Goal: Information Seeking & Learning: Learn about a topic

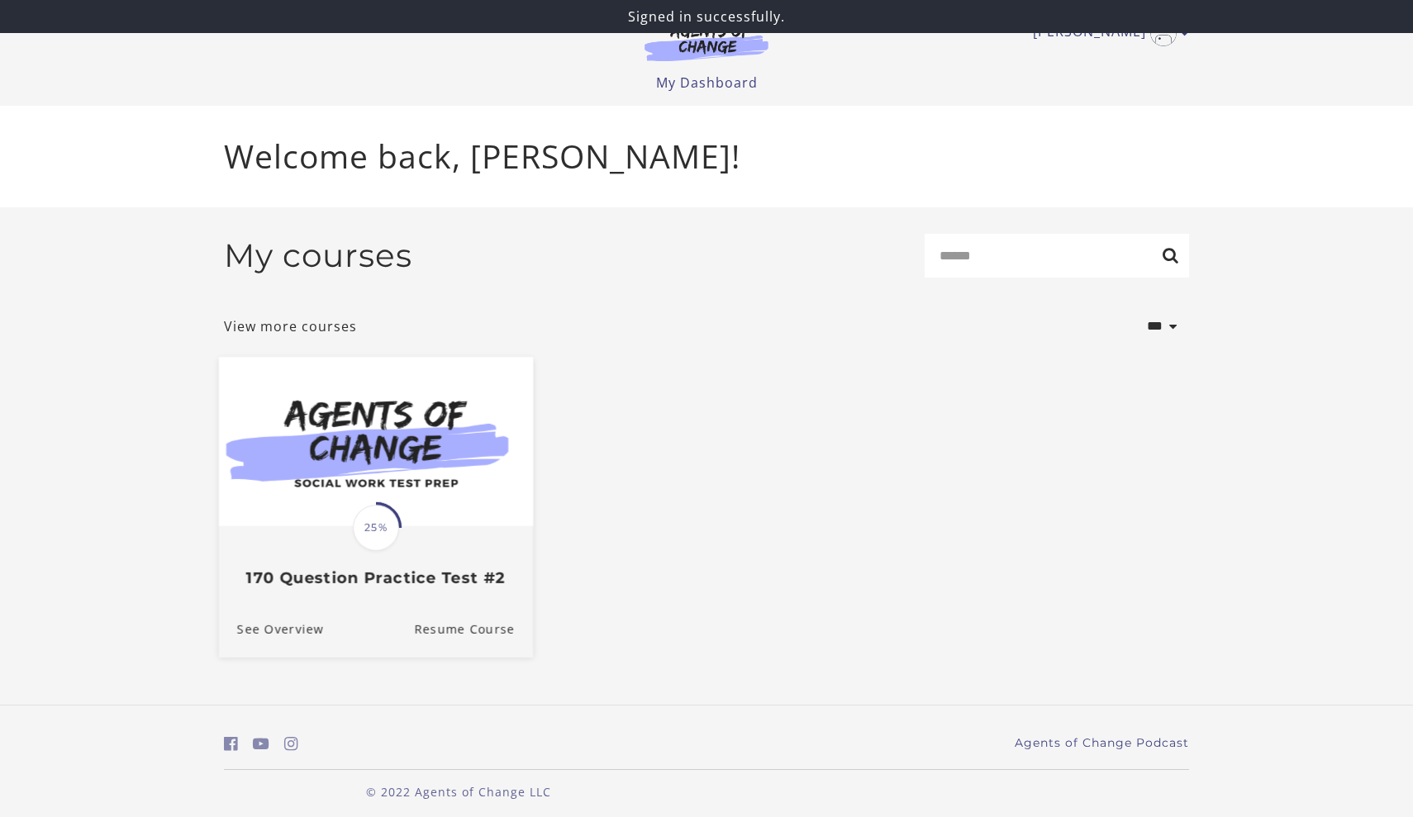
click at [414, 429] on img at bounding box center [376, 441] width 314 height 169
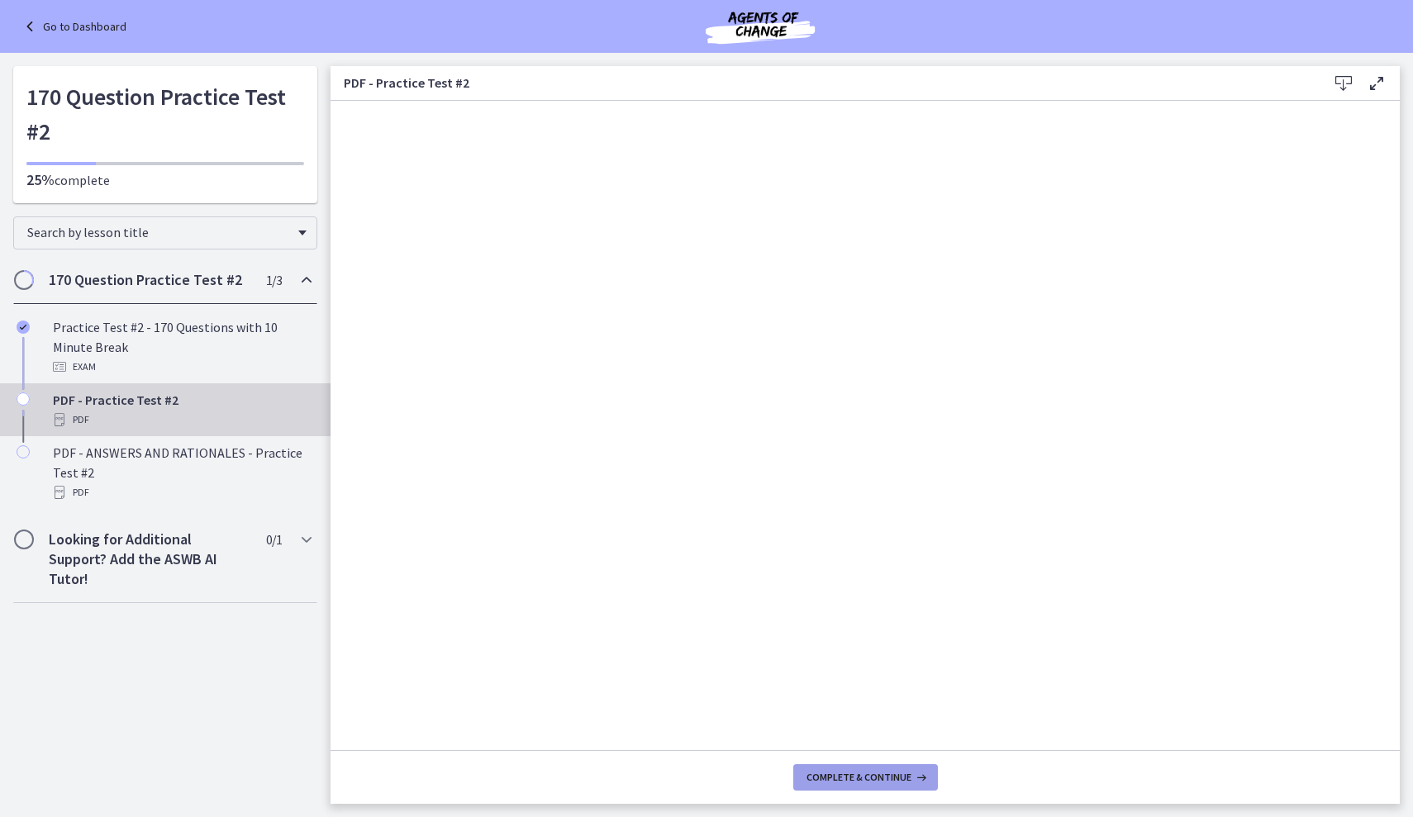
click at [857, 773] on span "Complete & continue" at bounding box center [858, 777] width 105 height 13
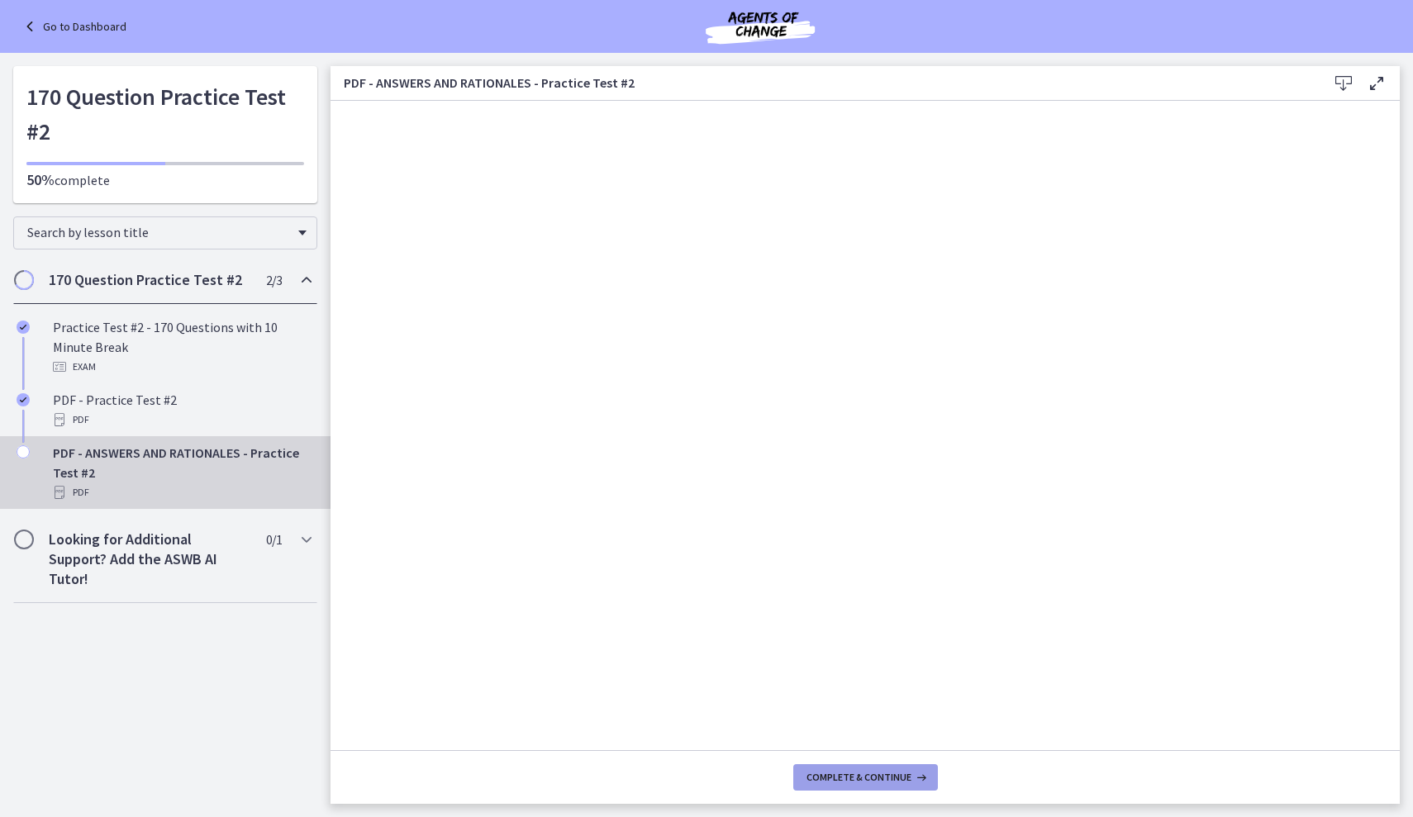
click at [847, 786] on button "Complete & continue" at bounding box center [865, 777] width 145 height 26
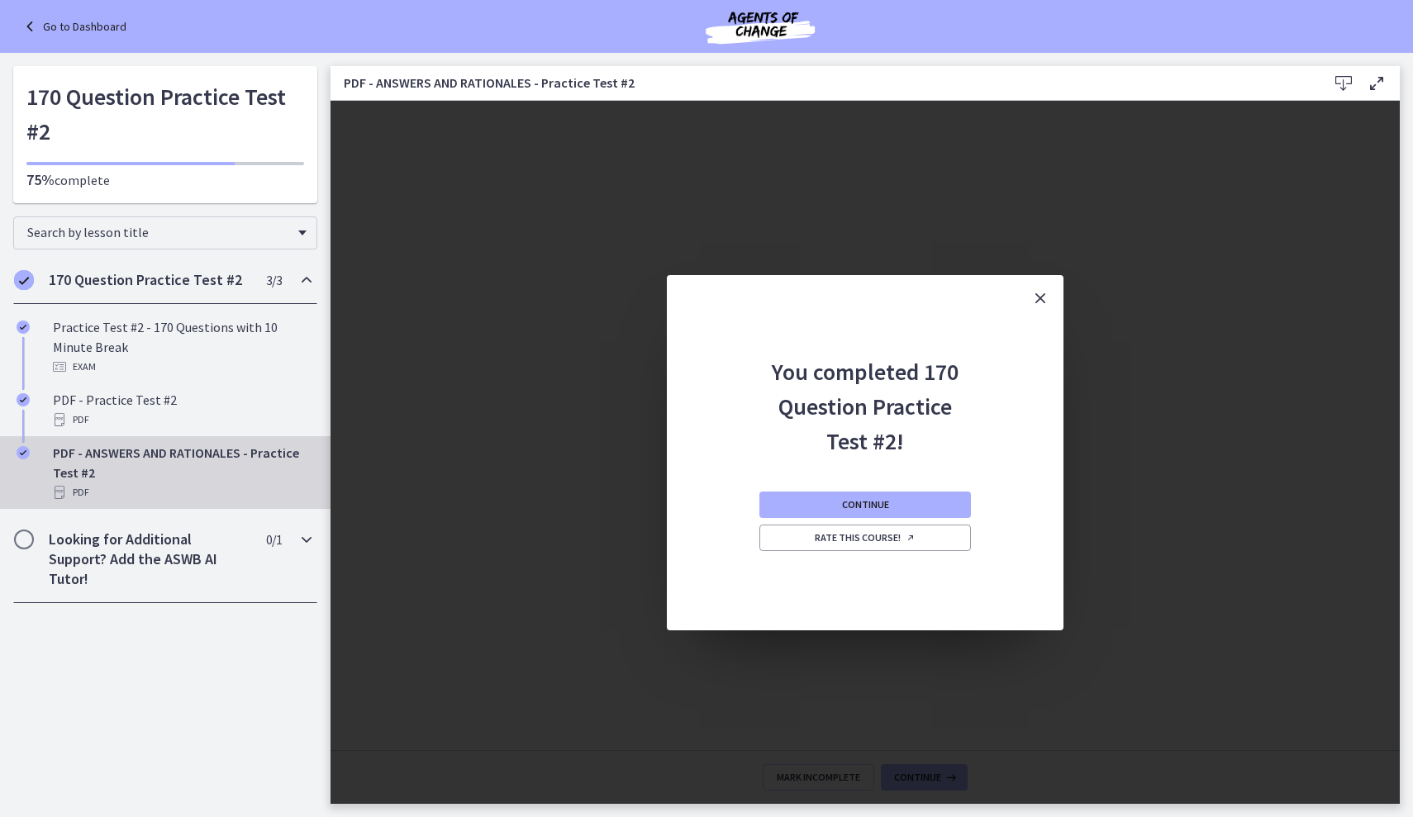
click at [267, 550] on div "Looking for Additional Support? Add the ASWB AI Tutor! 0 / 1 Completed" at bounding box center [165, 560] width 304 height 88
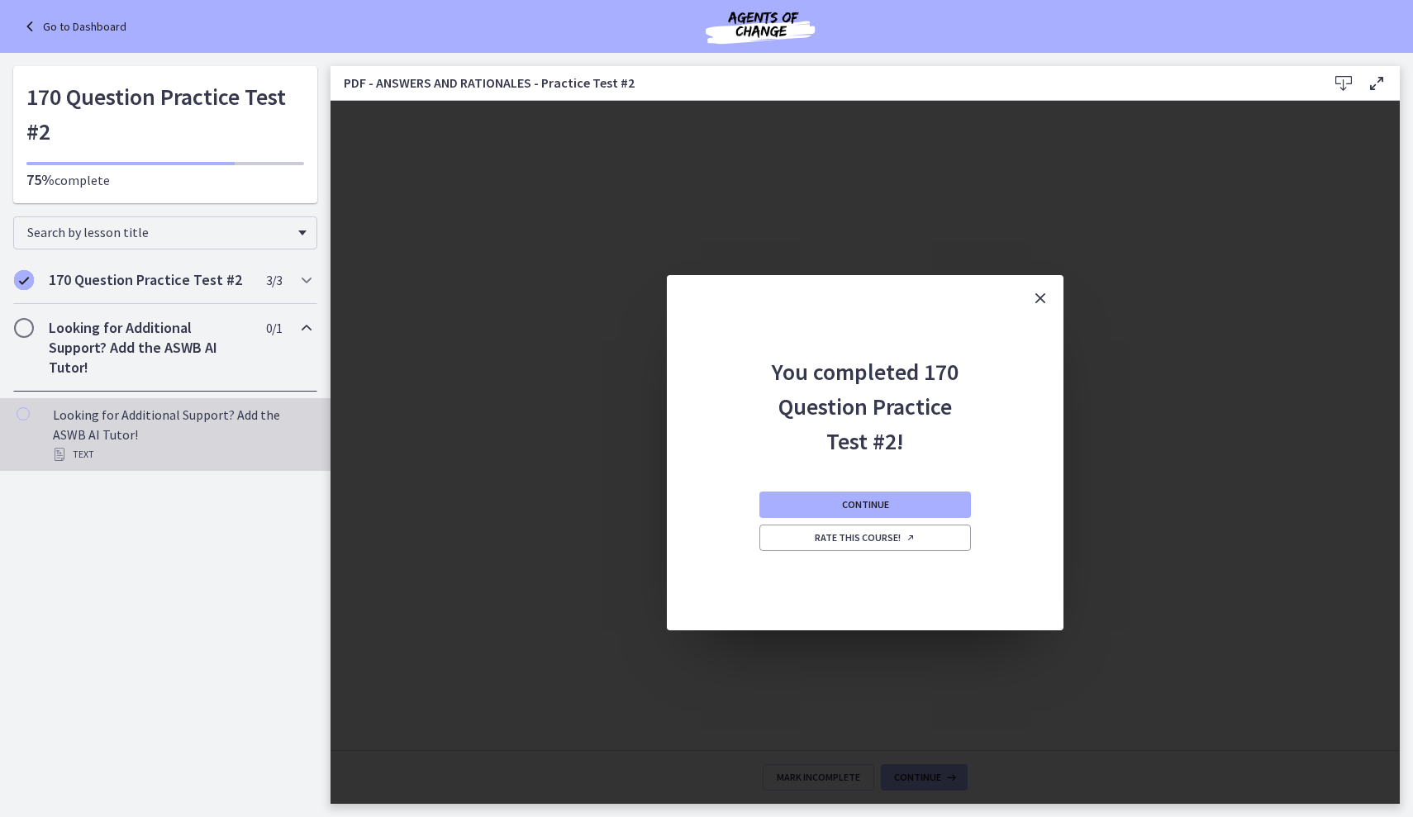
click at [209, 447] on div "Text" at bounding box center [182, 454] width 258 height 20
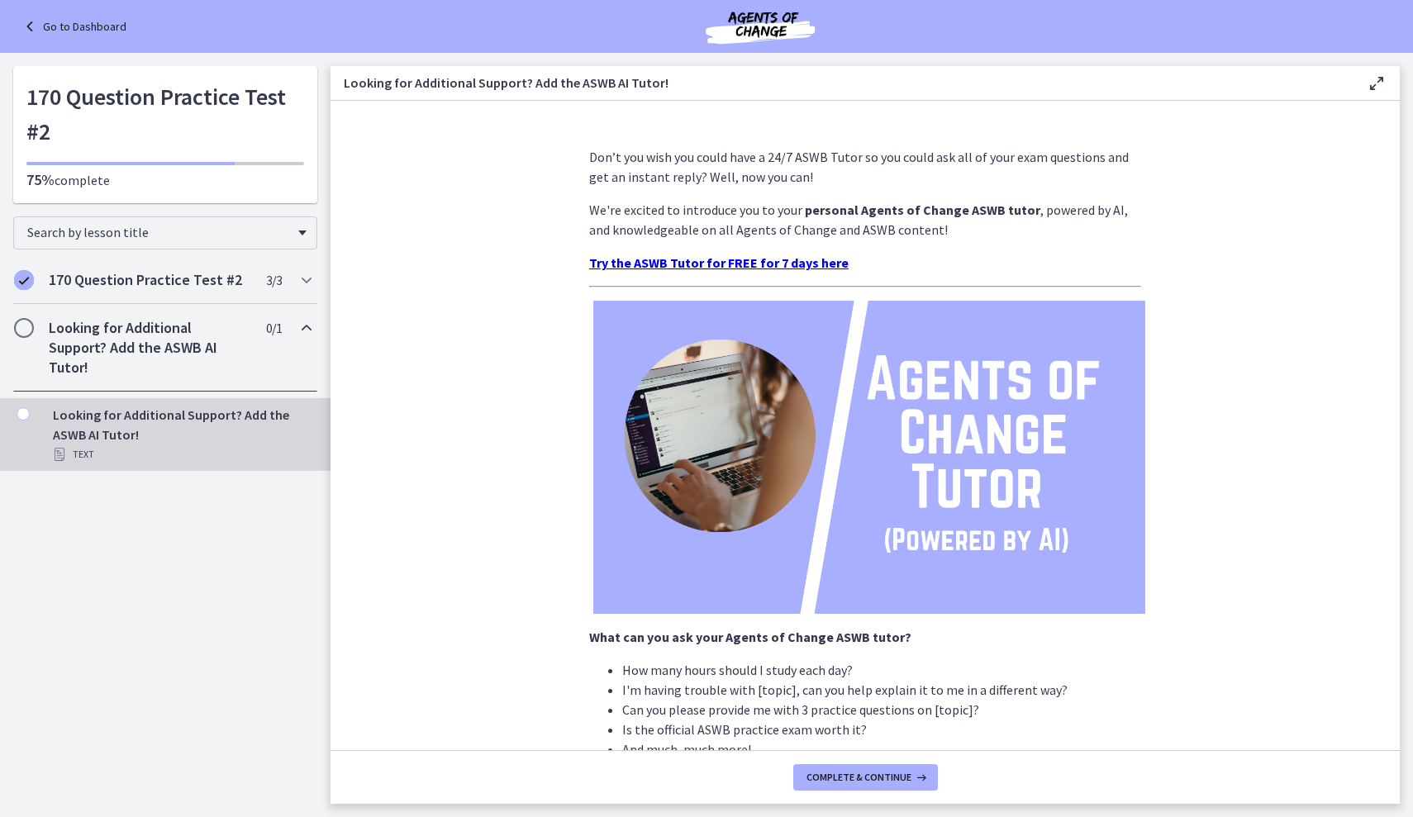
click at [87, 18] on link "Go to Dashboard" at bounding box center [73, 27] width 107 height 20
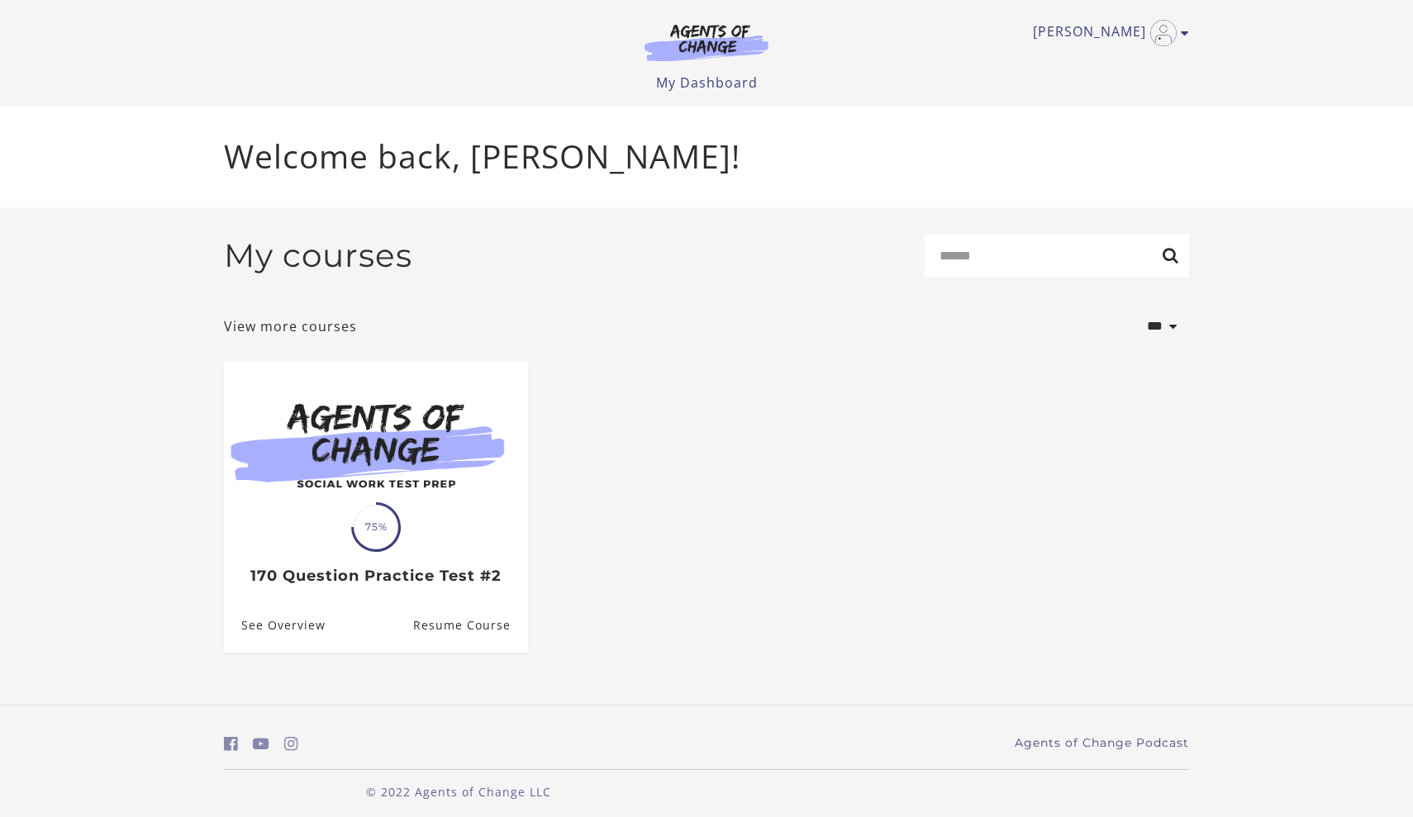
click at [706, 38] on img at bounding box center [706, 42] width 159 height 38
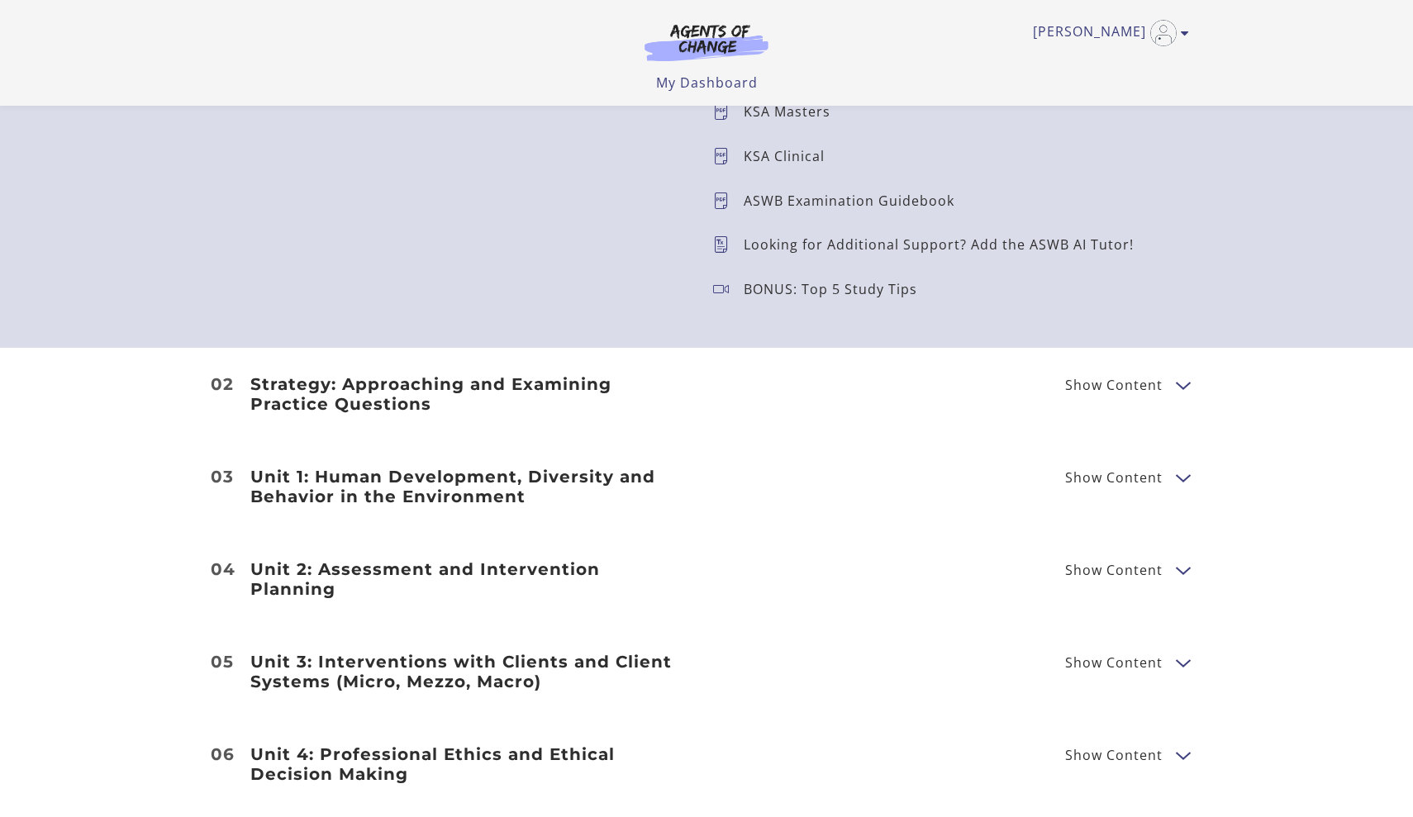
scroll to position [2099, 0]
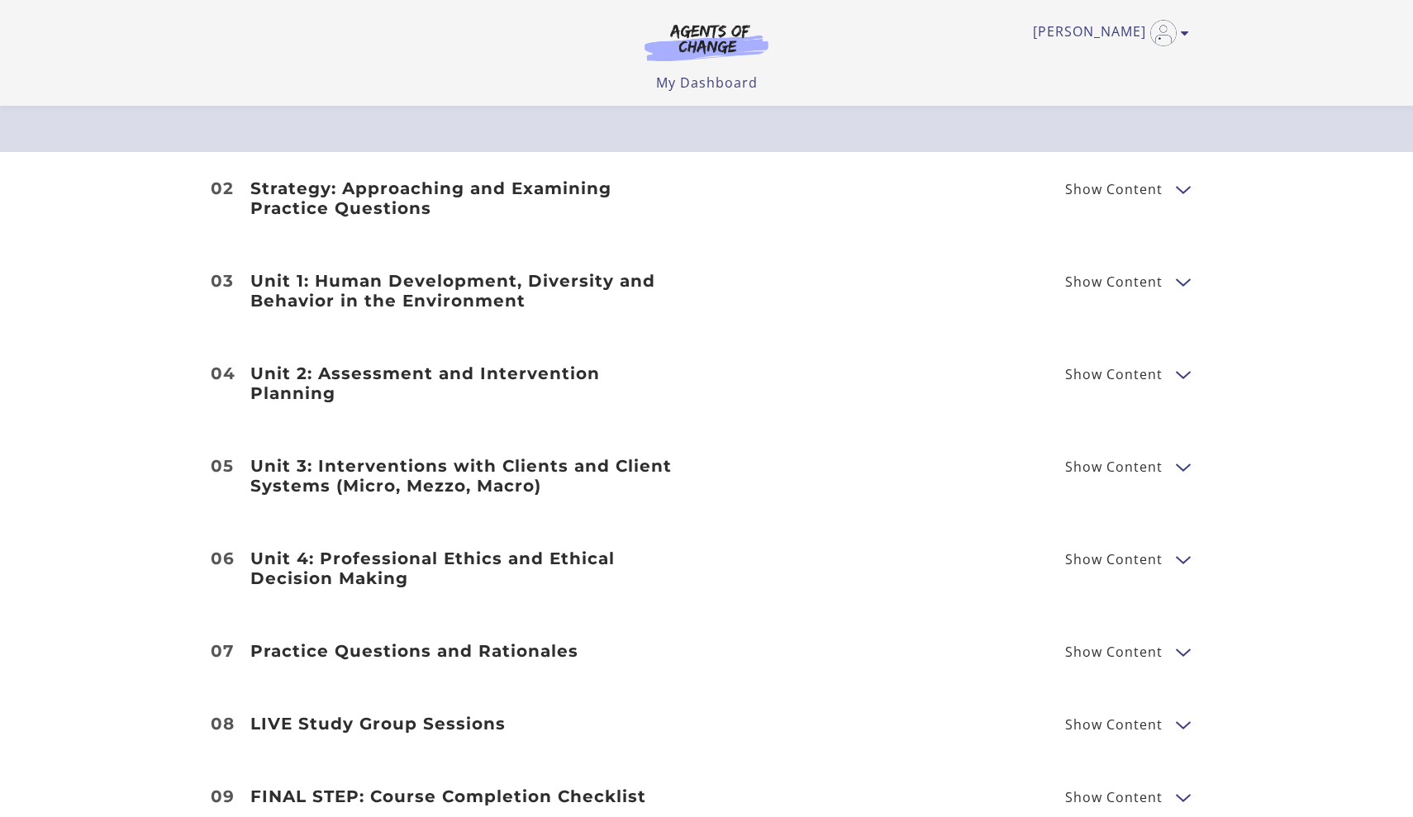
click at [1120, 184] on span "Show Content" at bounding box center [1113, 189] width 97 height 13
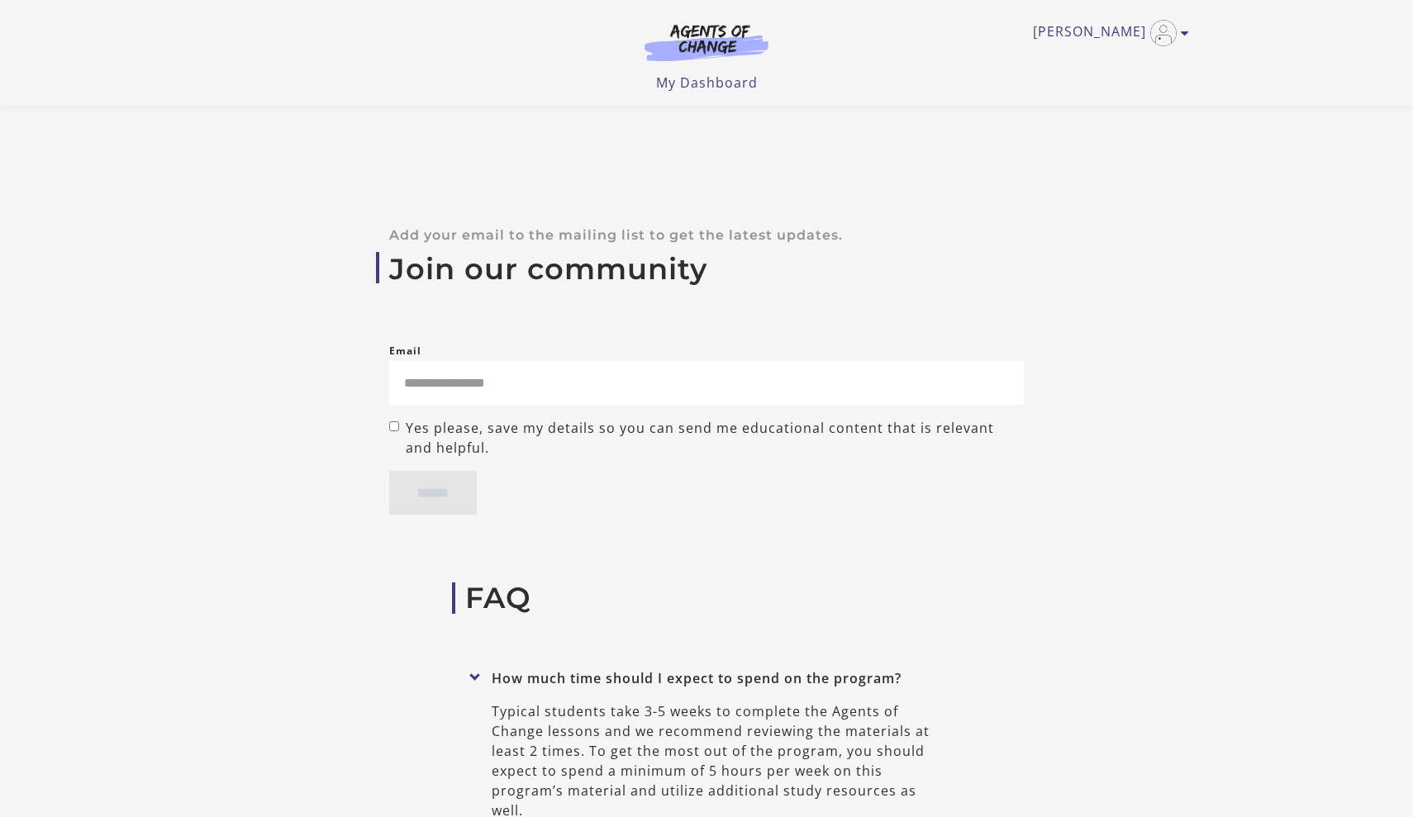
scroll to position [6170, 0]
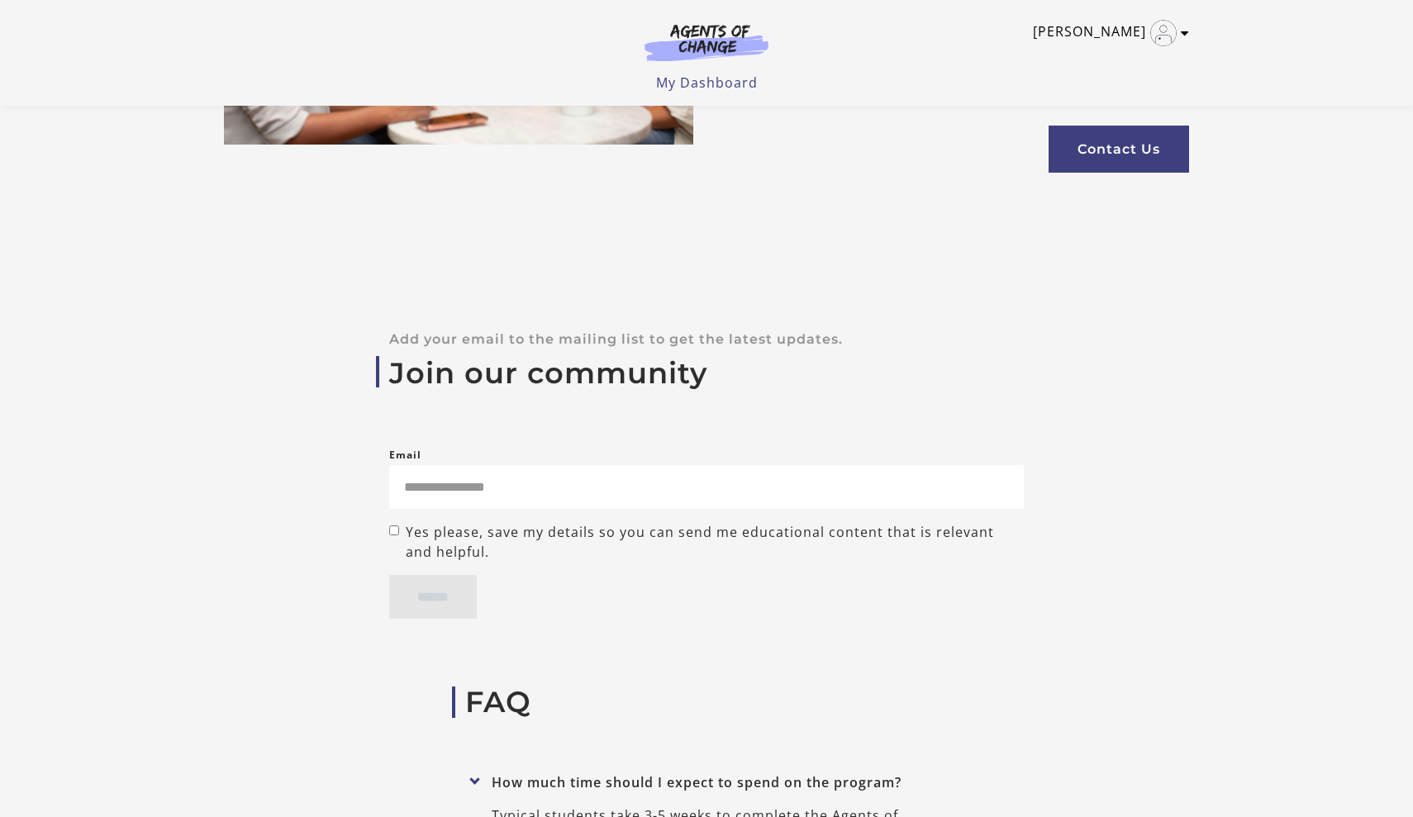
click at [1179, 37] on link "[PERSON_NAME]" at bounding box center [1107, 33] width 148 height 26
click at [703, 94] on div "[PERSON_NAME] My Account Support Sign Out Toggle menu Menu My Dashboard My Acco…" at bounding box center [706, 53] width 991 height 106
click at [698, 82] on link "My Dashboard" at bounding box center [707, 83] width 102 height 18
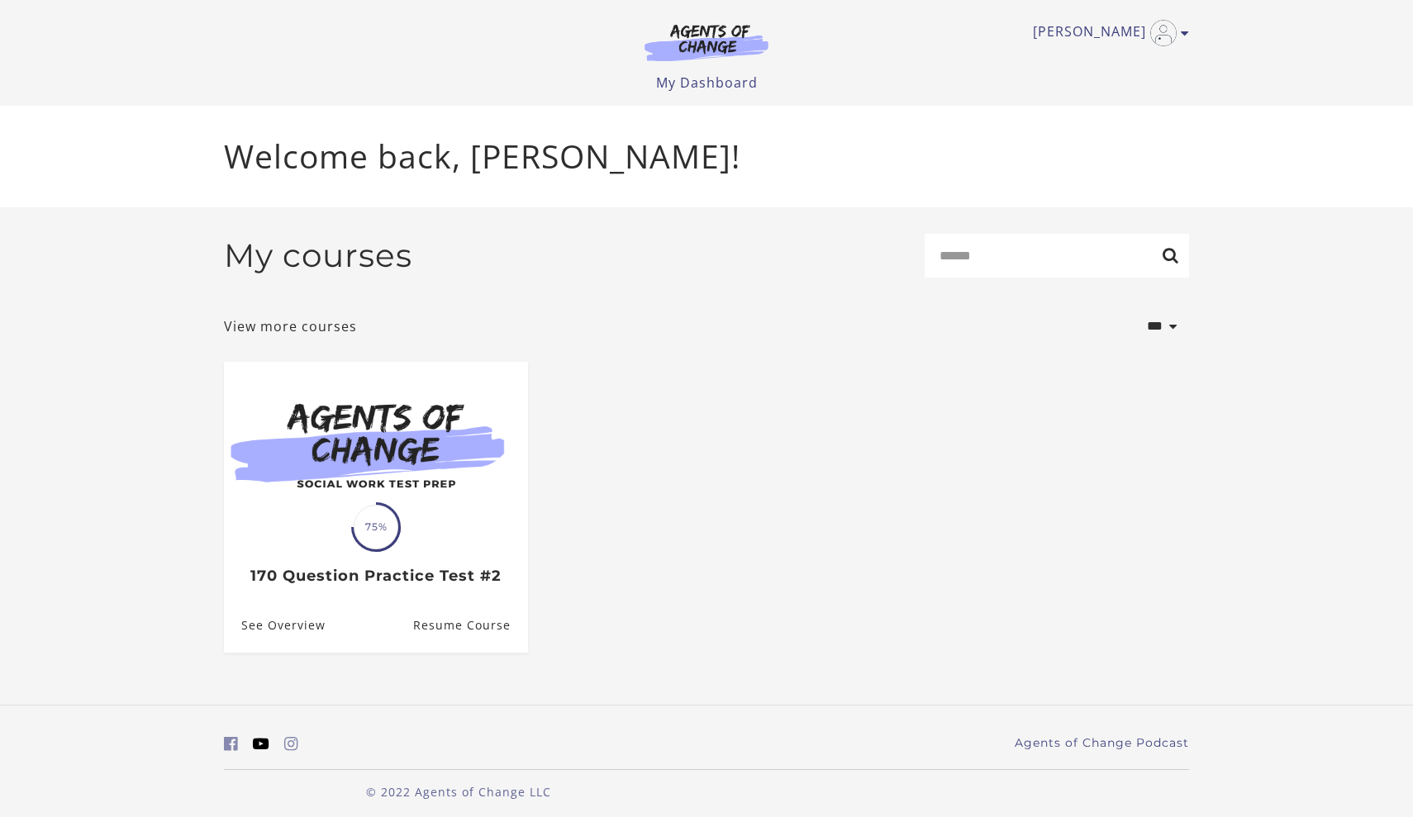
click at [256, 746] on icon "https://www.youtube.com/c/AgentsofChangeTestPrepbyMeaganMitchell (Open in a new…" at bounding box center [261, 744] width 17 height 16
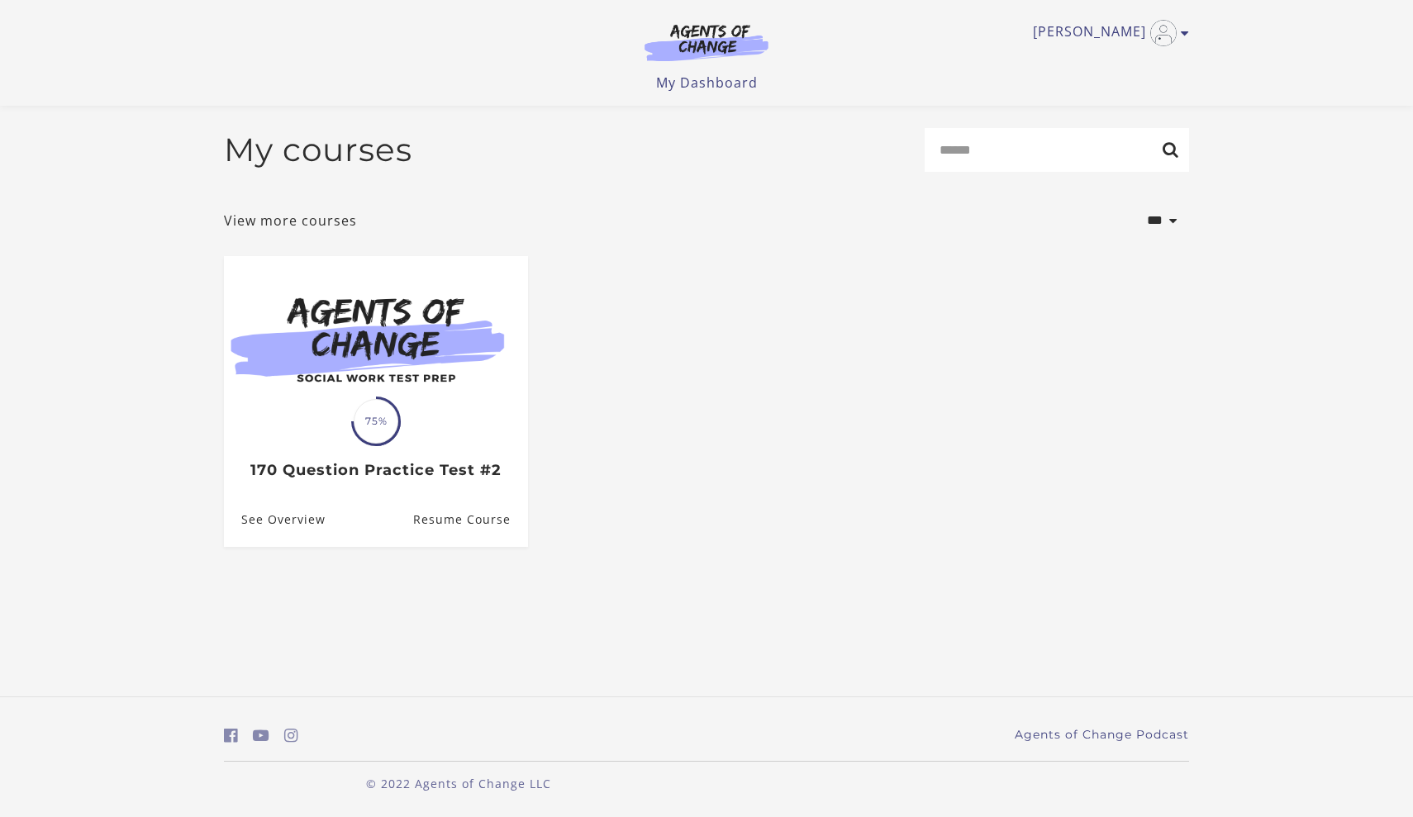
scroll to position [11, 0]
click at [531, 775] on p "© 2022 Agents of Change LLC" at bounding box center [458, 783] width 469 height 17
click at [341, 211] on link "View more courses" at bounding box center [290, 221] width 133 height 20
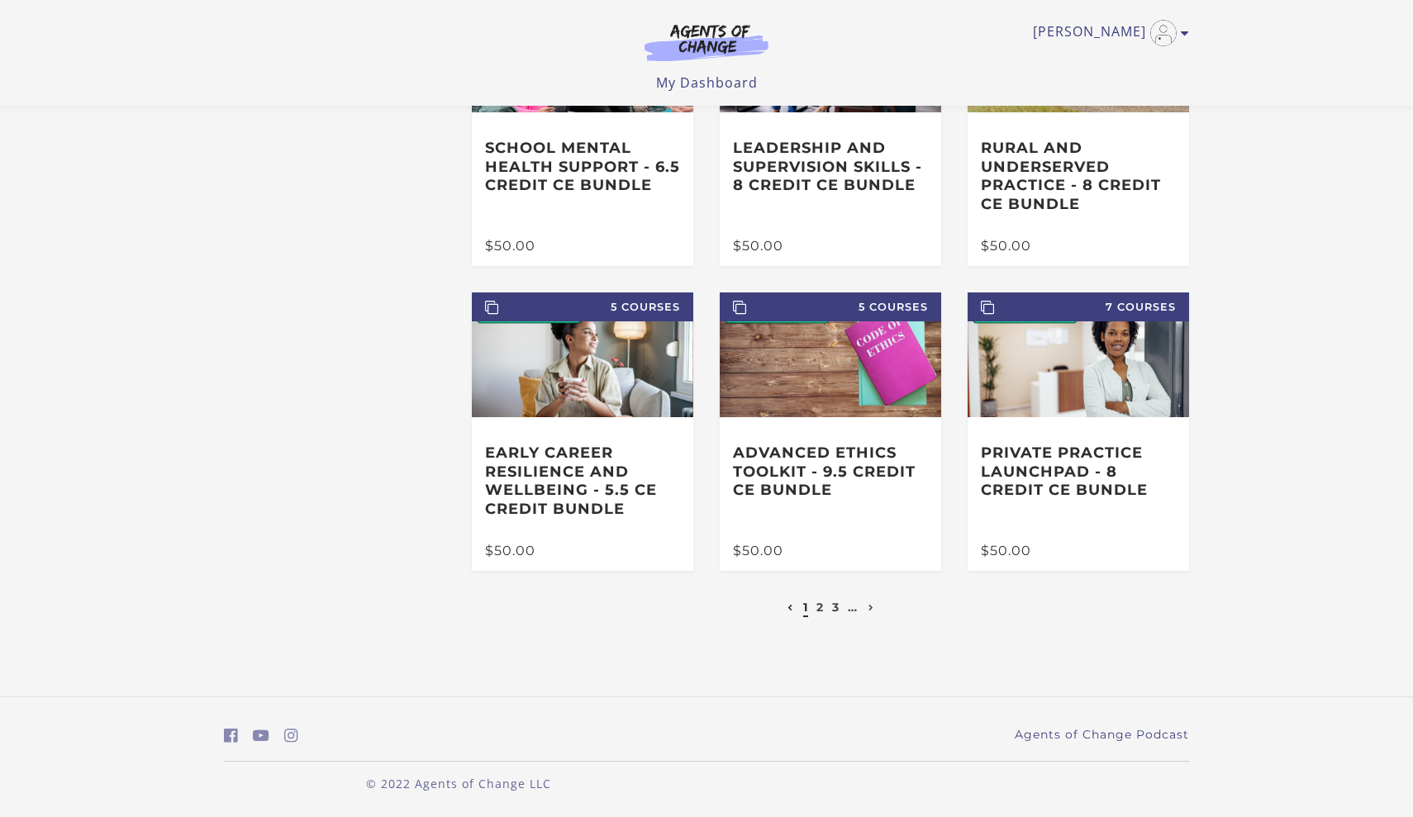
scroll to position [200, 0]
click at [821, 609] on link "2" at bounding box center [819, 607] width 7 height 15
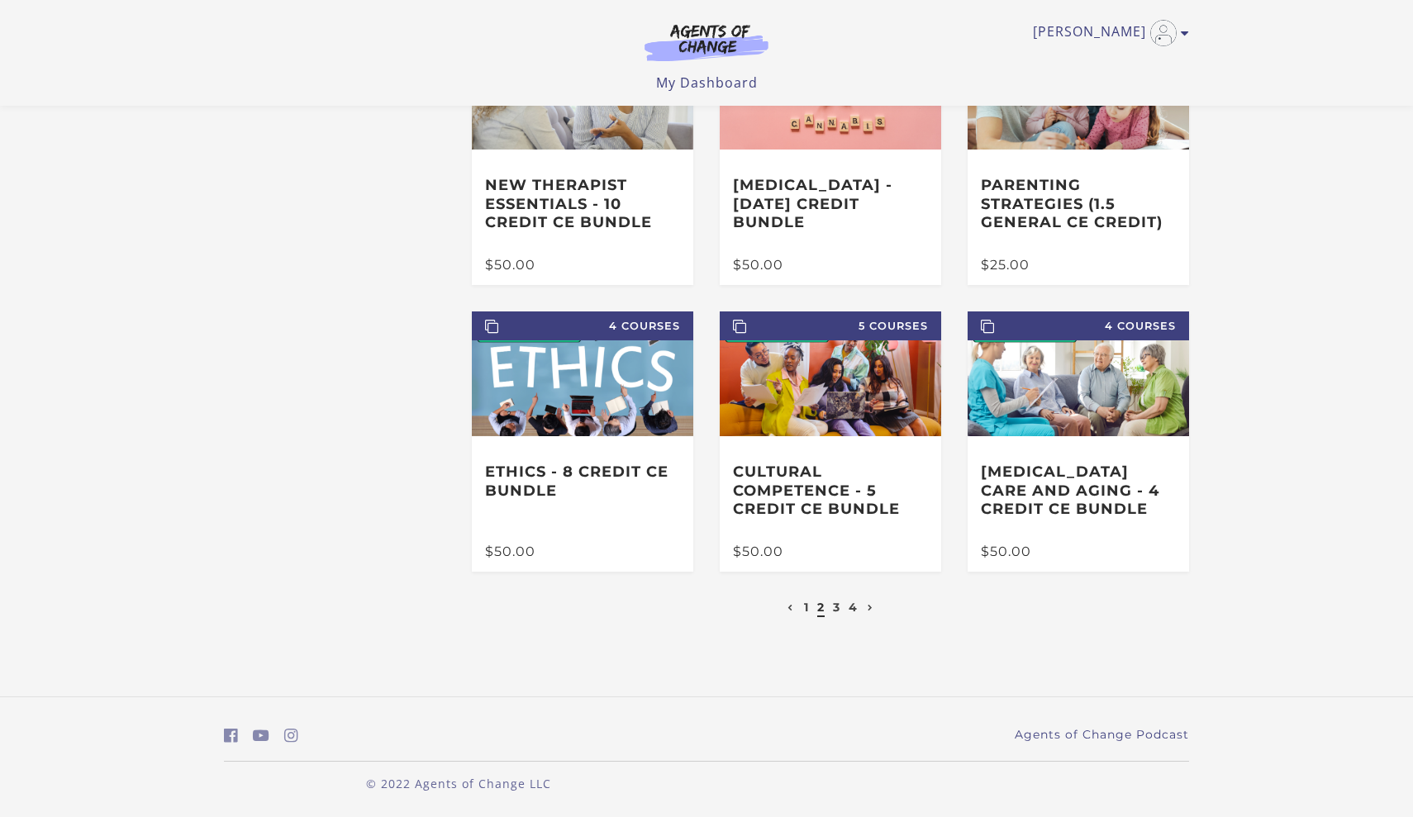
scroll to position [164, 0]
click at [841, 610] on li "3" at bounding box center [836, 607] width 12 height 20
click at [838, 609] on link "3" at bounding box center [836, 607] width 7 height 15
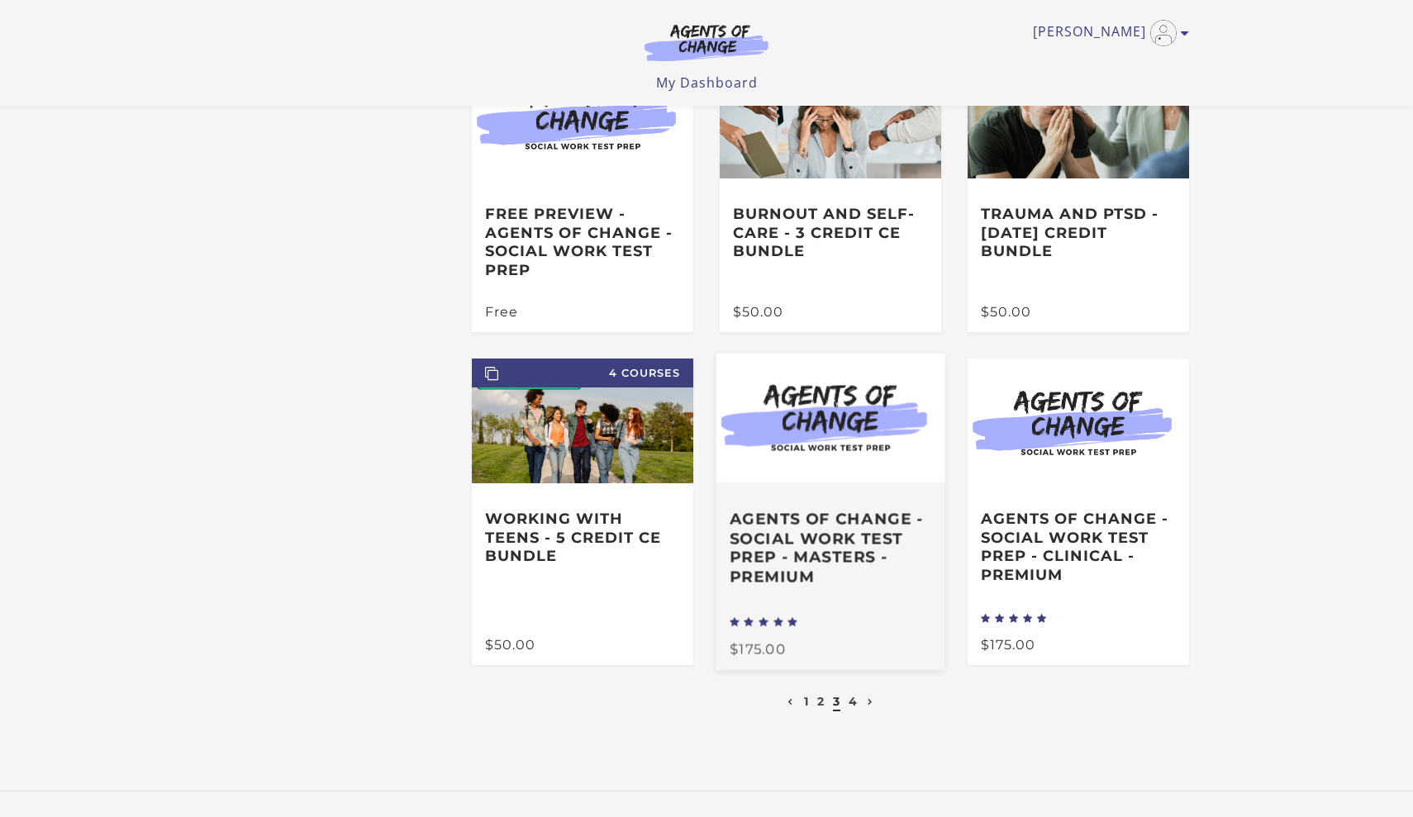
scroll to position [152, 0]
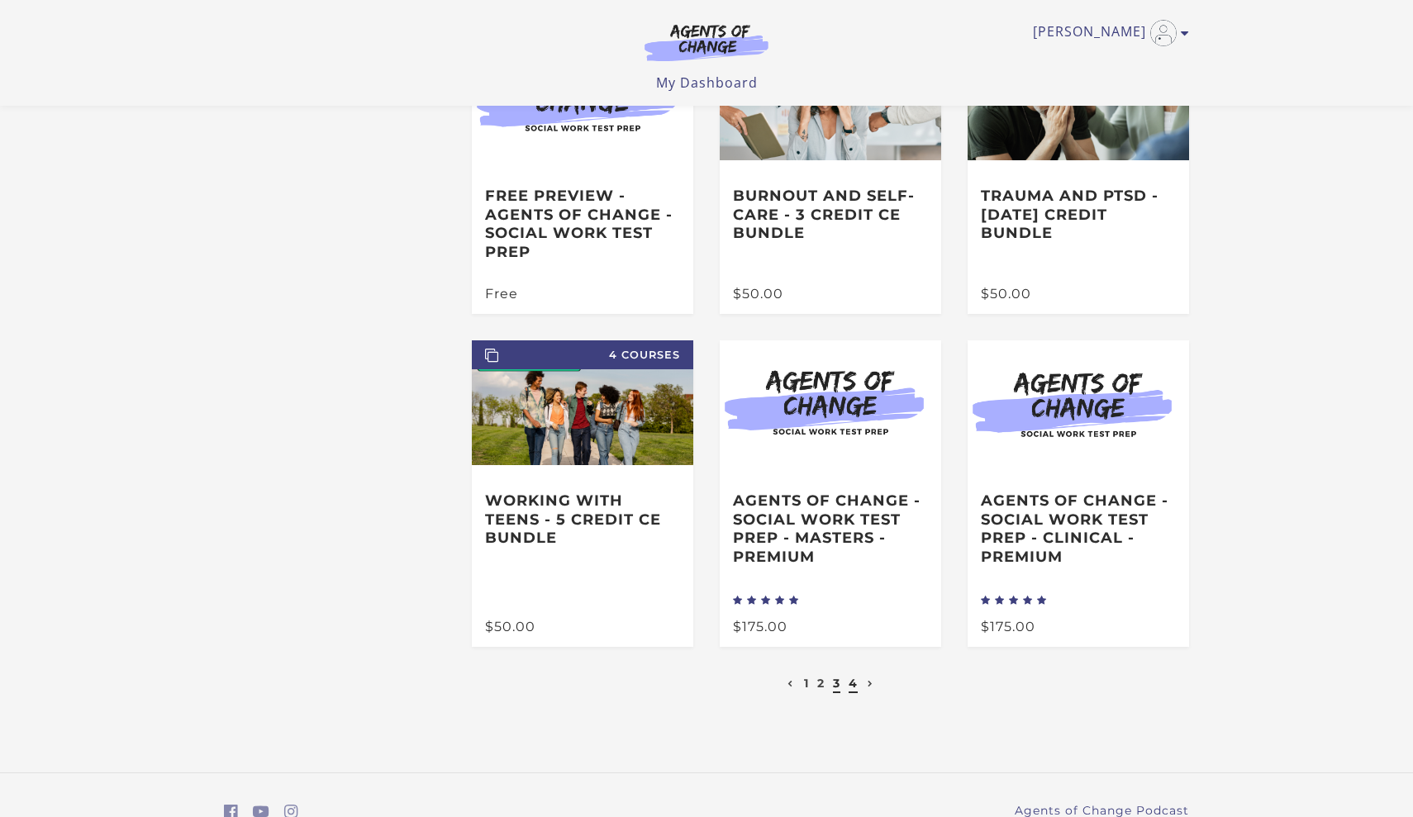
click at [849, 687] on link "4" at bounding box center [853, 683] width 9 height 15
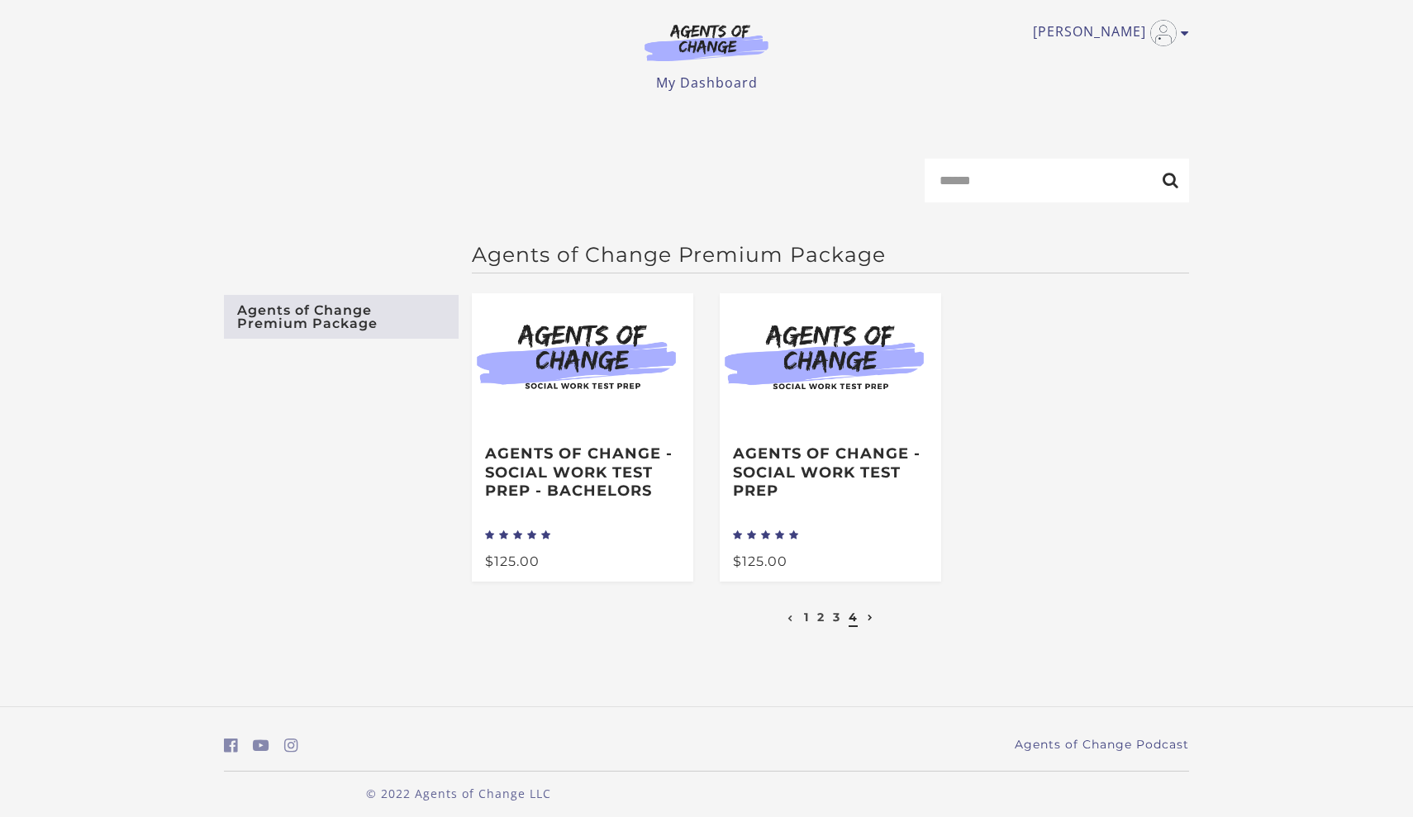
click at [748, 40] on img at bounding box center [706, 42] width 159 height 38
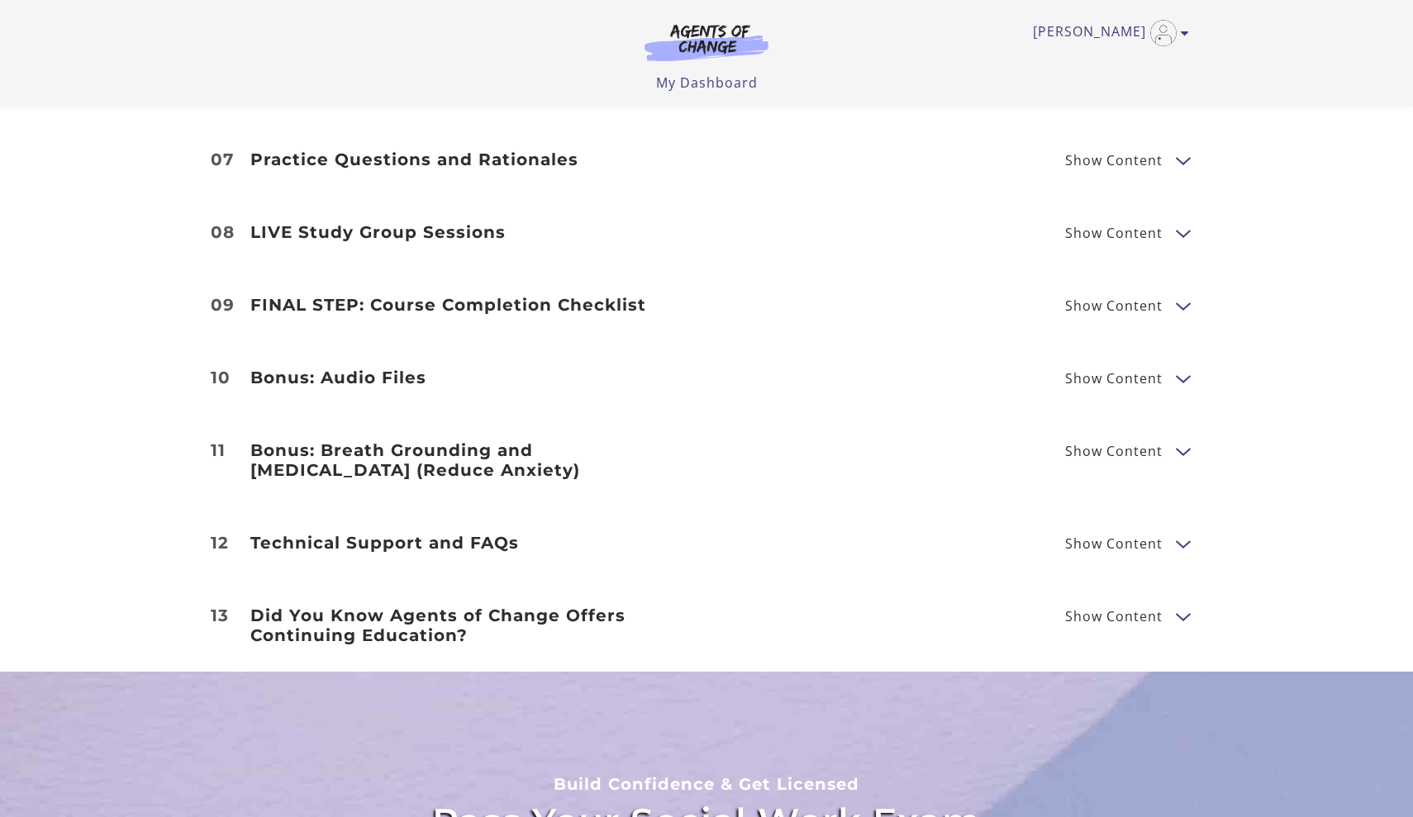
scroll to position [2614, 0]
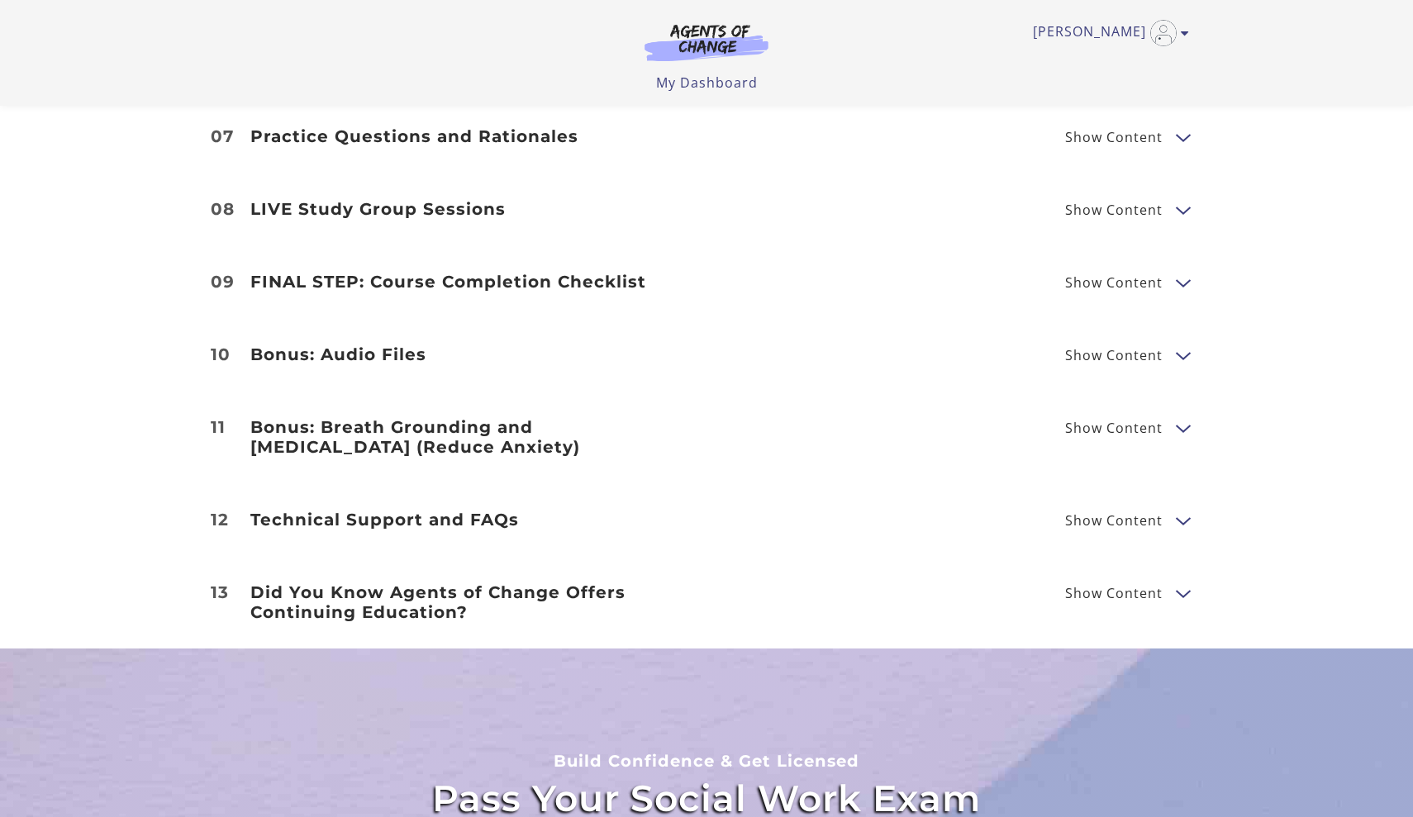
click at [663, 272] on h3 "FINAL STEP: Course Completion Checklist" at bounding box center [468, 282] width 436 height 20
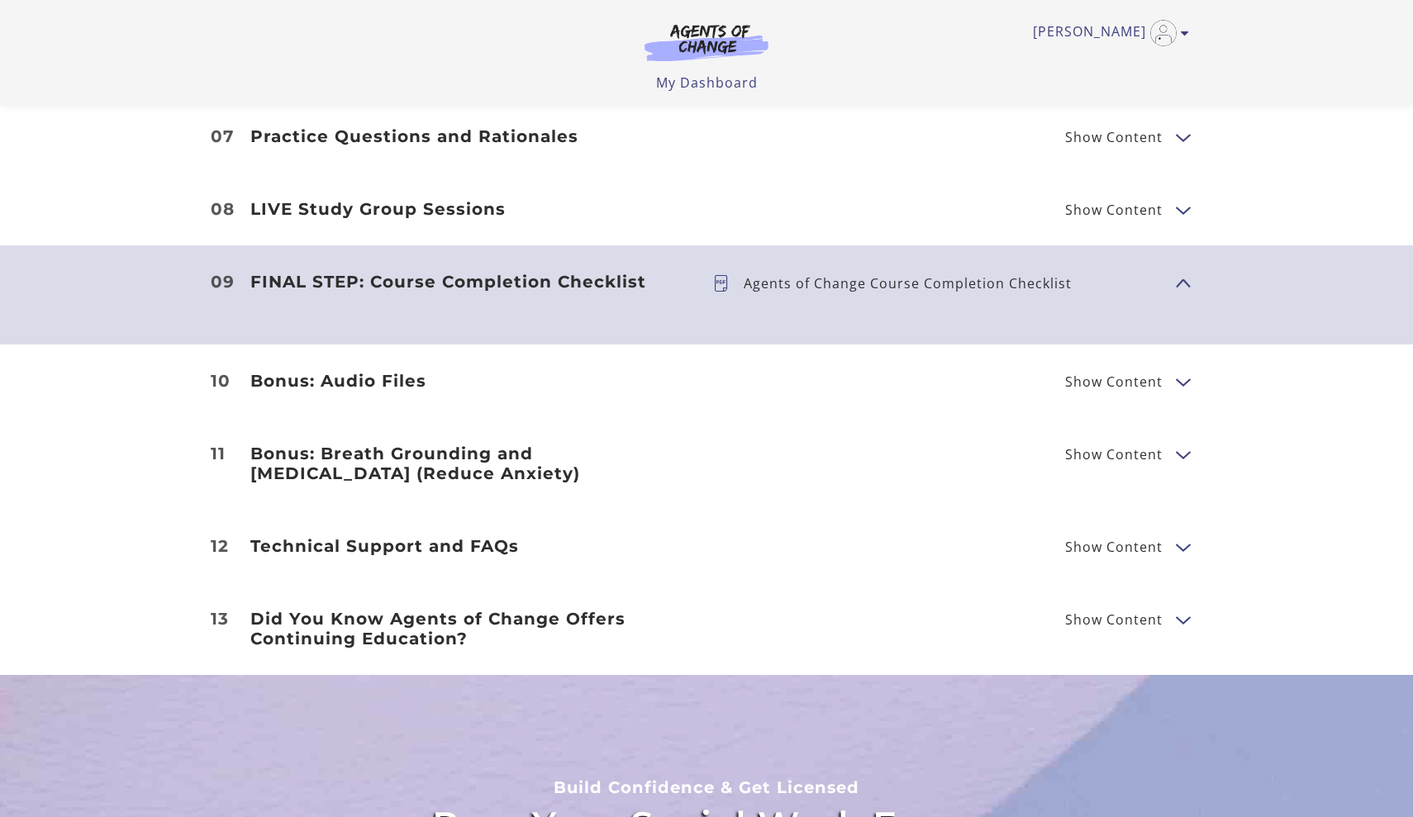
click at [784, 277] on p "Agents of Change Course Completion Checklist" at bounding box center [914, 283] width 341 height 13
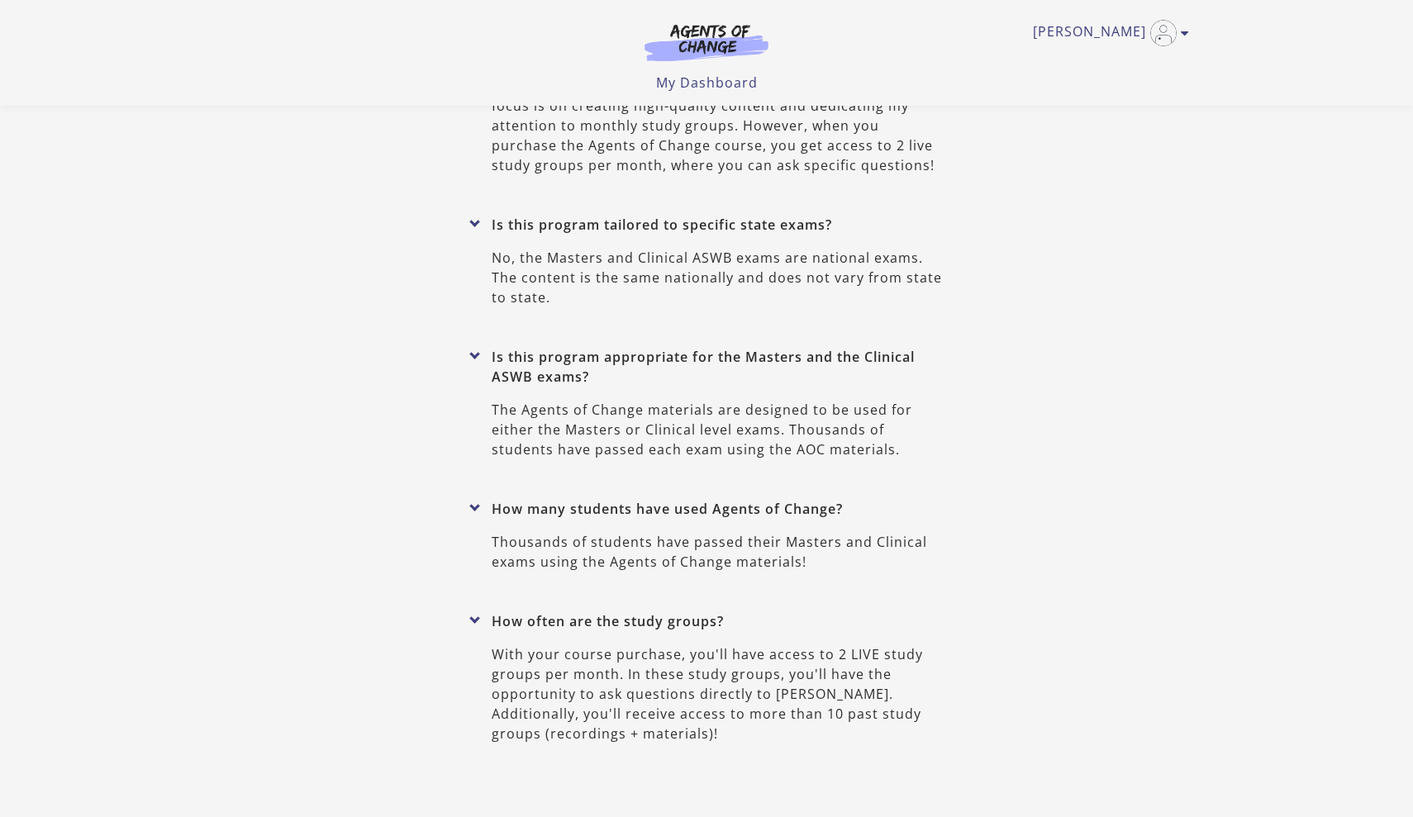
scroll to position [7440, 0]
